Goal: Go to known website: Access a specific website the user already knows

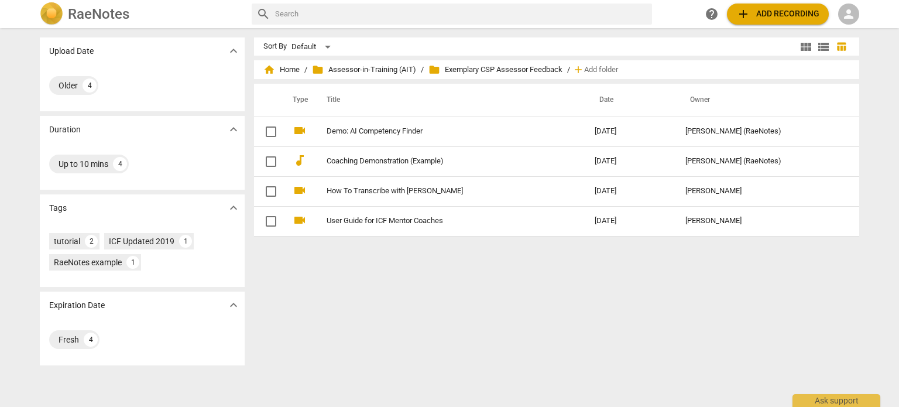
click at [842, 16] on span "person" at bounding box center [848, 14] width 14 height 14
click at [847, 32] on li "Login" at bounding box center [859, 28] width 42 height 28
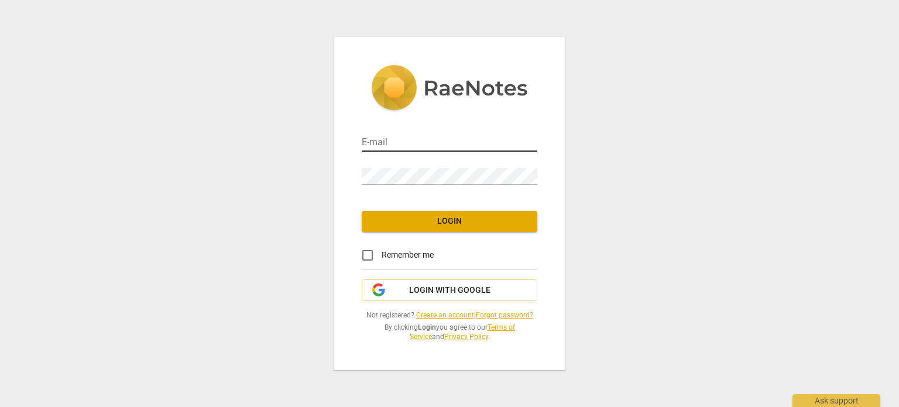
click at [454, 142] on input "email" at bounding box center [449, 143] width 175 height 17
type input "[PERSON_NAME][EMAIL_ADDRESS][DOMAIN_NAME]"
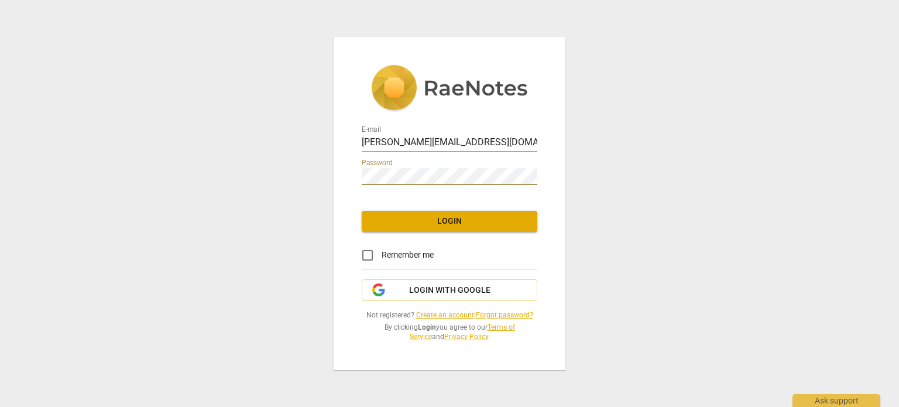
click at [439, 219] on span "Login" at bounding box center [449, 221] width 157 height 12
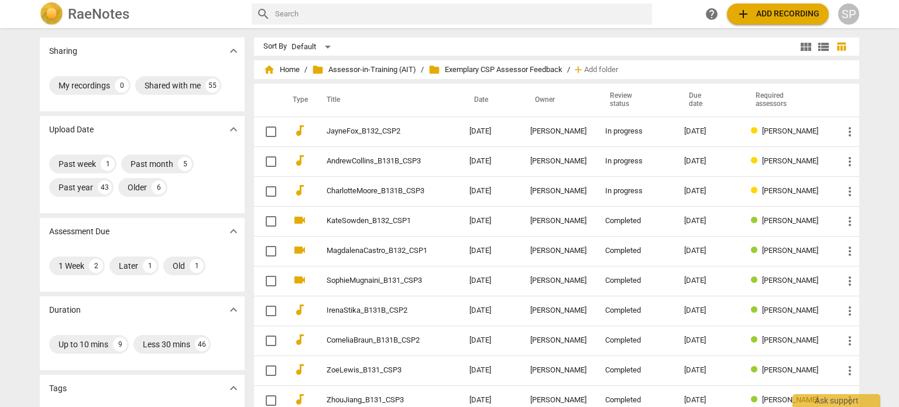
click at [288, 67] on span "home Home" at bounding box center [281, 70] width 36 height 12
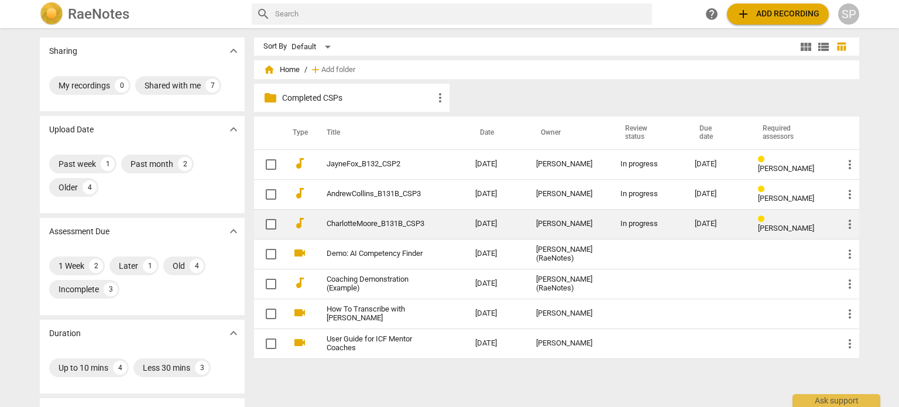
click at [374, 222] on link "CharlotteMoore_B131B_CSP3" at bounding box center [379, 223] width 106 height 9
